Goal: Task Accomplishment & Management: Complete application form

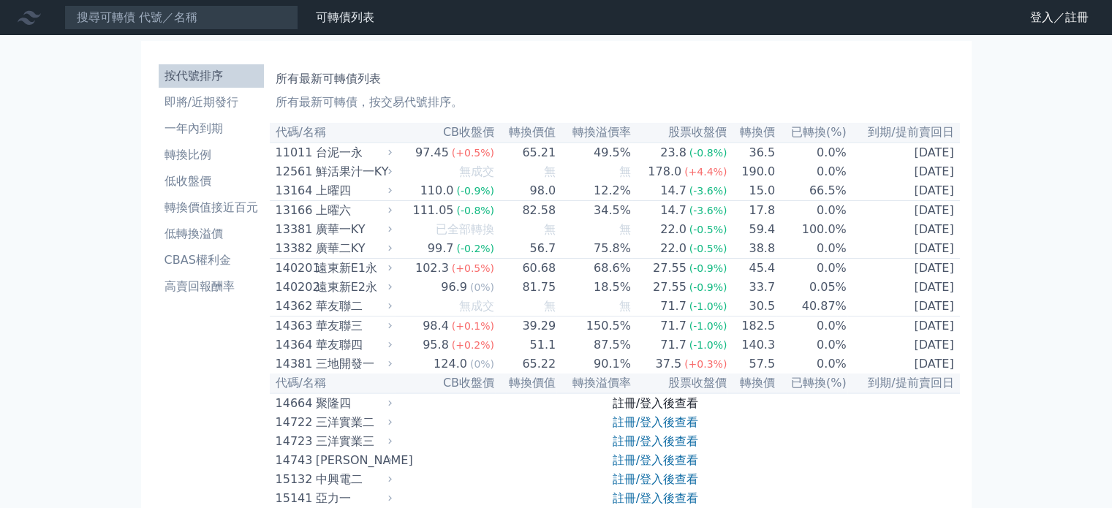
click at [634, 410] on link "註冊/登入後查看" at bounding box center [656, 403] width 86 height 14
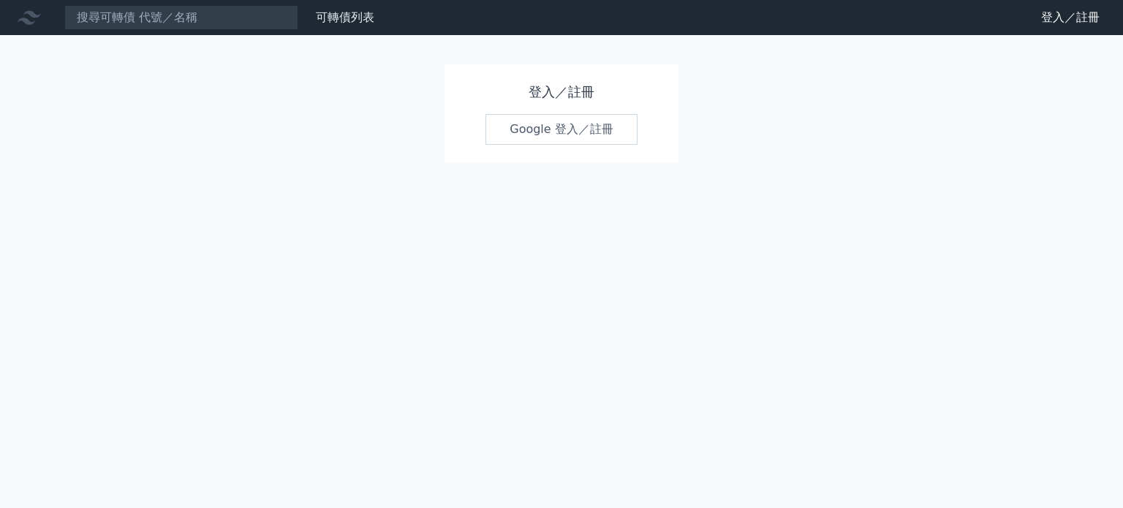
click at [548, 123] on link "Google 登入／註冊" at bounding box center [561, 129] width 152 height 31
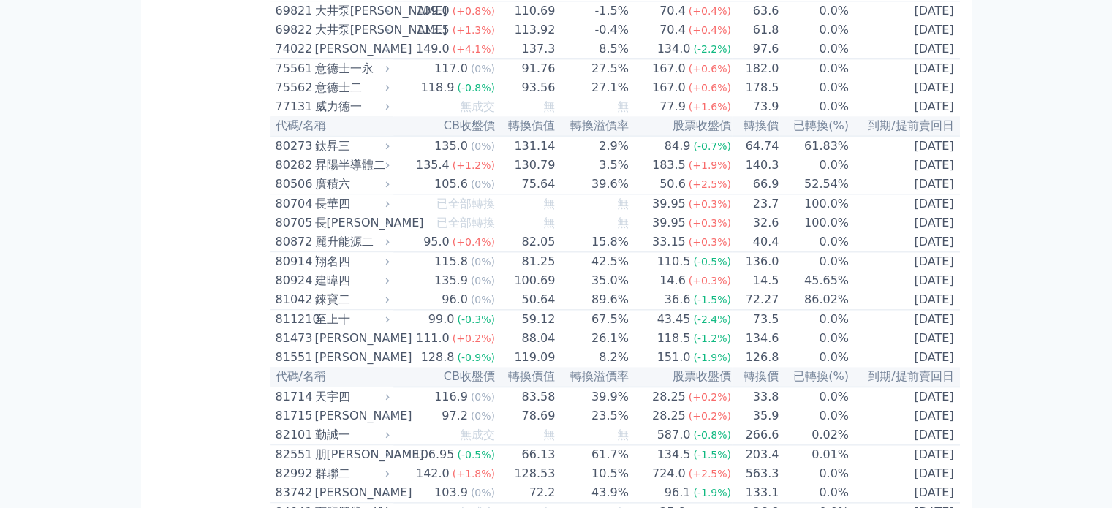
scroll to position [6959, 0]
